Goal: Information Seeking & Learning: Understand process/instructions

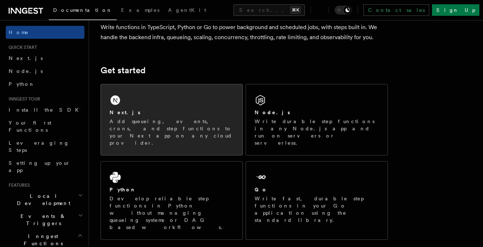
scroll to position [65, 0]
click at [145, 127] on p "Add queueing, events, crons, and step functions to your Next app on any cloud p…" at bounding box center [171, 132] width 124 height 29
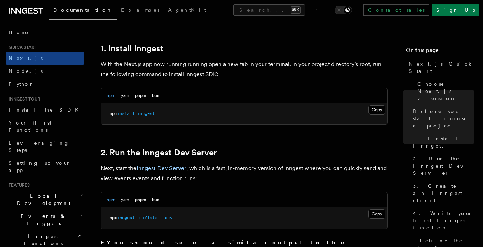
scroll to position [392, 0]
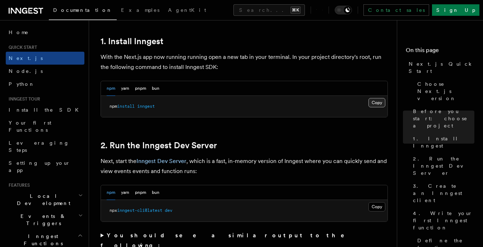
click at [370, 101] on button "Copy Copied" at bounding box center [376, 102] width 17 height 9
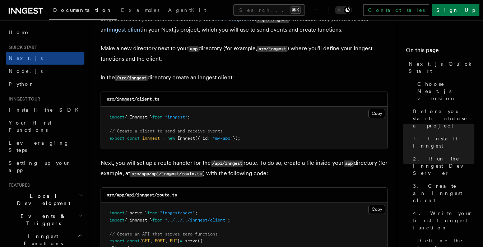
scroll to position [882, 0]
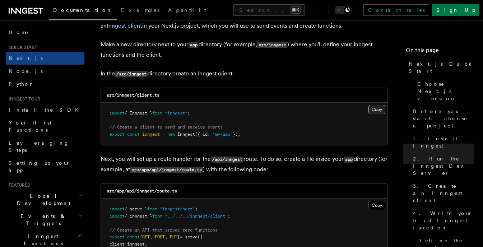
click at [378, 110] on button "Copy Copied" at bounding box center [376, 109] width 17 height 9
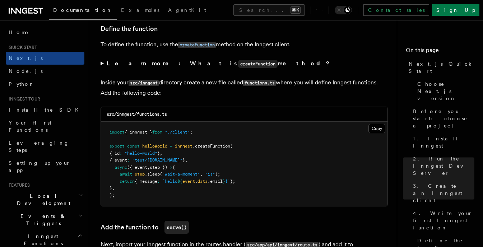
scroll to position [1227, 0]
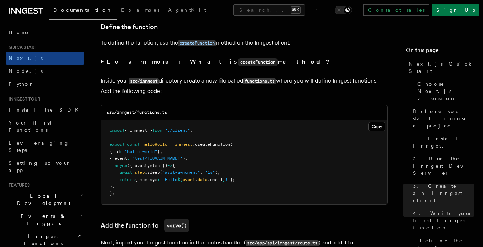
click at [102, 60] on summary "Learn more: What is createFunction method?" at bounding box center [244, 62] width 287 height 10
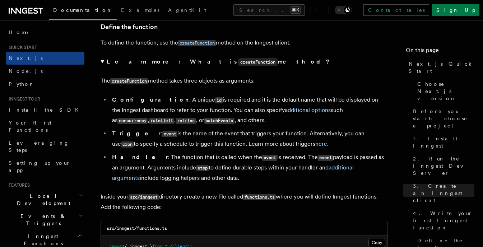
click at [221, 88] on details "Learn more: What is createFunction method? The createFunction method takes thre…" at bounding box center [244, 120] width 287 height 126
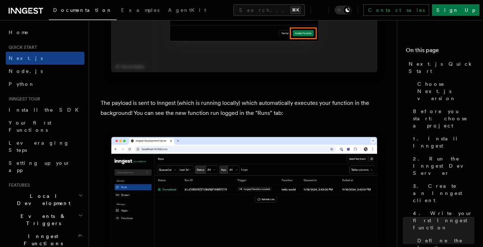
scroll to position [2484, 0]
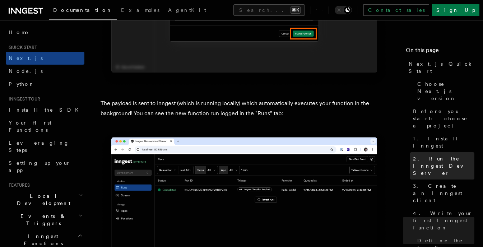
click at [432, 155] on span "2. Run the Inngest Dev Server" at bounding box center [443, 166] width 61 height 22
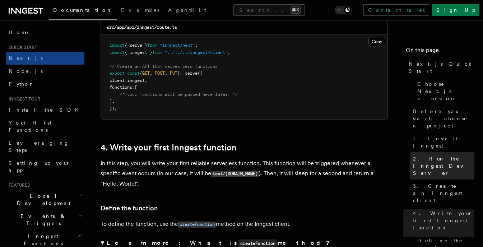
scroll to position [498, 0]
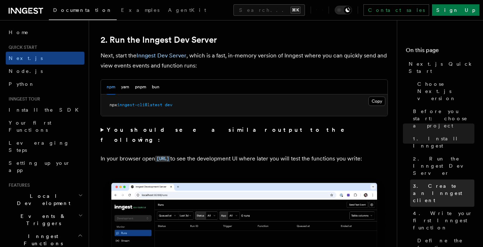
click at [432, 182] on span "3. Create an Inngest client" at bounding box center [443, 193] width 61 height 22
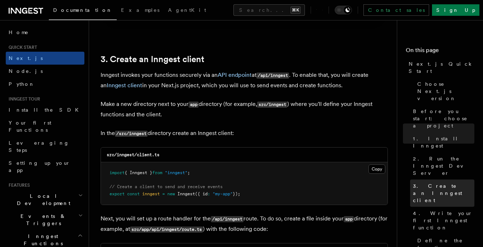
scroll to position [842, 0]
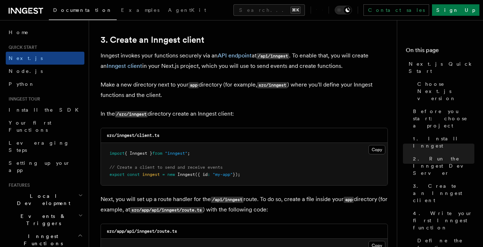
click at [363, 146] on pre "import { Inngest } from "inngest" ; // Create a client to send and receive even…" at bounding box center [244, 164] width 286 height 42
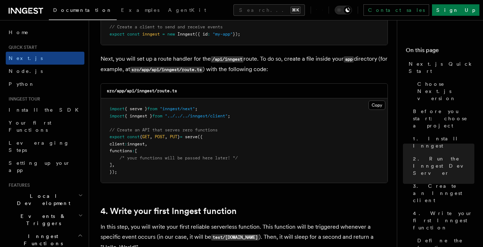
scroll to position [983, 0]
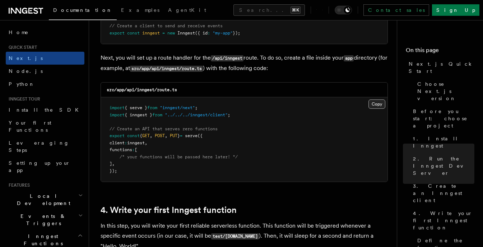
click at [378, 102] on button "Copy Copied" at bounding box center [376, 103] width 17 height 9
